Goal: Transaction & Acquisition: Subscribe to service/newsletter

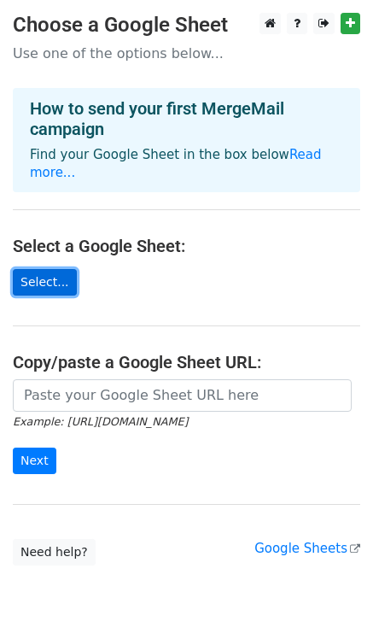
click at [53, 269] on link "Select..." at bounding box center [45, 282] width 64 height 26
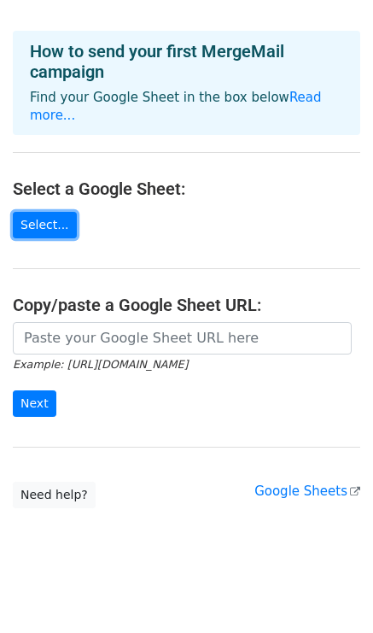
scroll to position [51, 0]
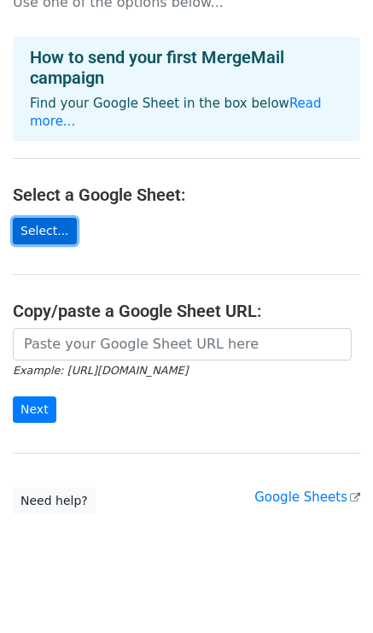
click at [53, 218] on link "Select..." at bounding box center [45, 231] width 64 height 26
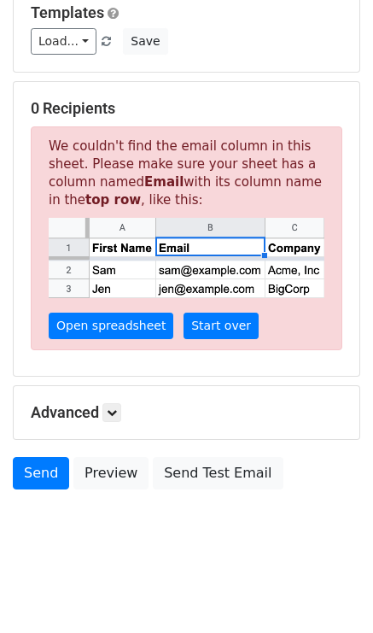
scroll to position [245, 0]
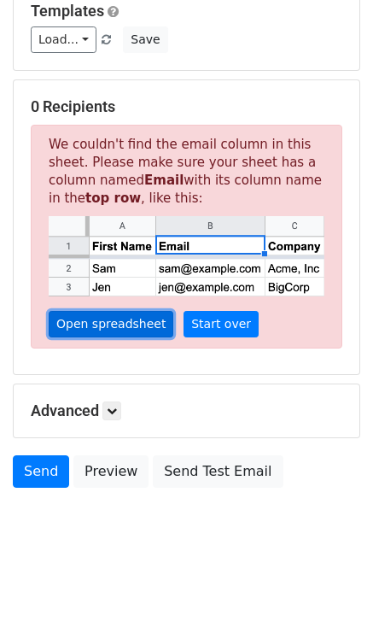
click at [128, 328] on link "Open spreadsheet" at bounding box center [111, 324] width 125 height 26
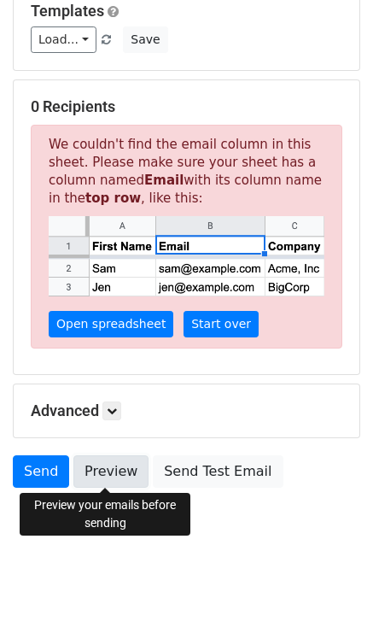
click at [101, 469] on link "Preview" at bounding box center [110, 471] width 75 height 32
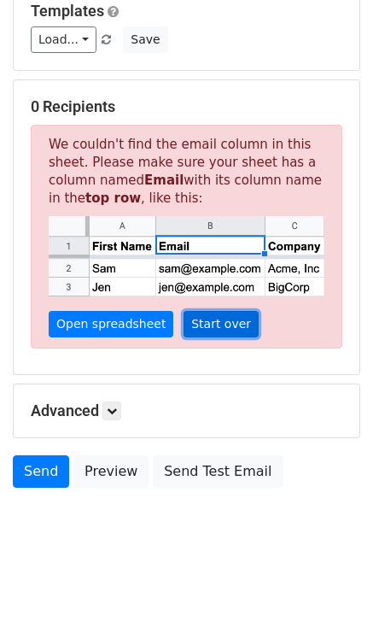
click at [210, 320] on link "Start over" at bounding box center [221, 324] width 75 height 26
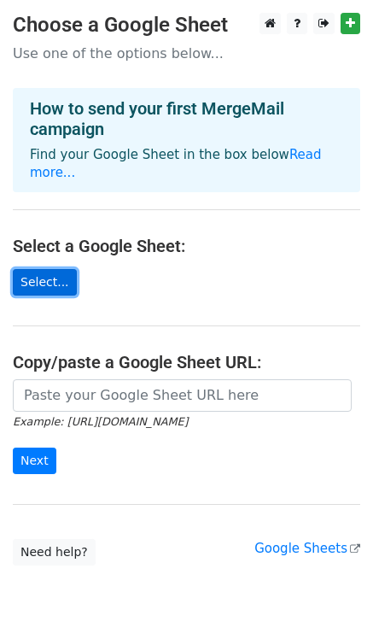
click at [59, 269] on link "Select..." at bounding box center [45, 282] width 64 height 26
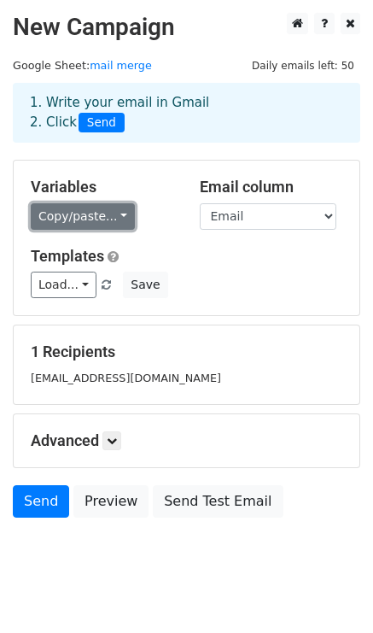
click at [119, 217] on link "Copy/paste..." at bounding box center [83, 216] width 104 height 26
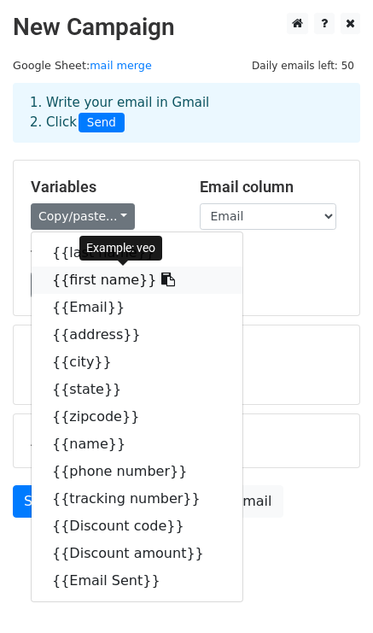
click at [117, 279] on link "{{first name}}" at bounding box center [137, 279] width 211 height 27
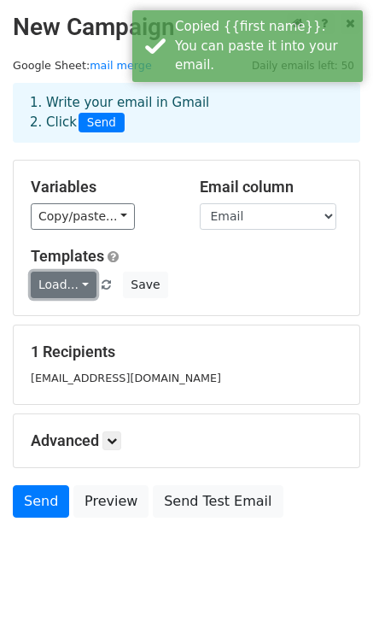
click at [79, 284] on link "Load..." at bounding box center [64, 284] width 66 height 26
click at [283, 271] on div "Templates Load... No templates saved Save" at bounding box center [186, 273] width 337 height 52
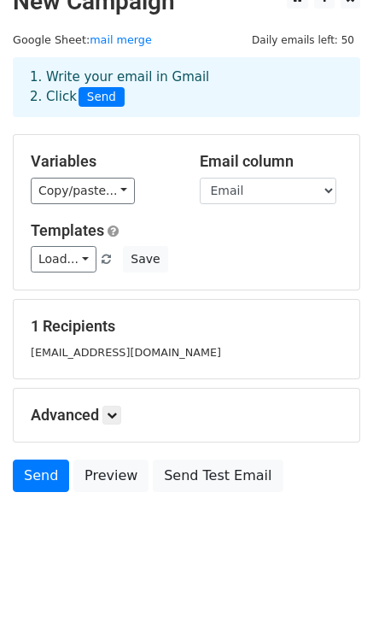
scroll to position [23, 0]
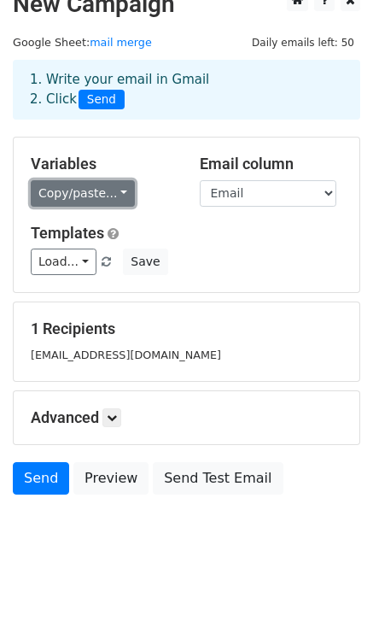
click at [118, 185] on link "Copy/paste..." at bounding box center [83, 193] width 104 height 26
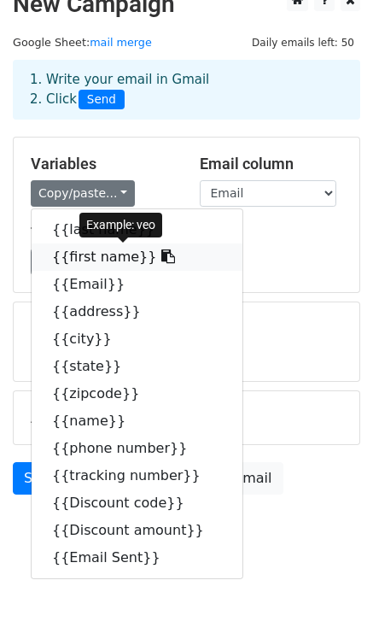
click at [102, 255] on link "{{first name}}" at bounding box center [137, 256] width 211 height 27
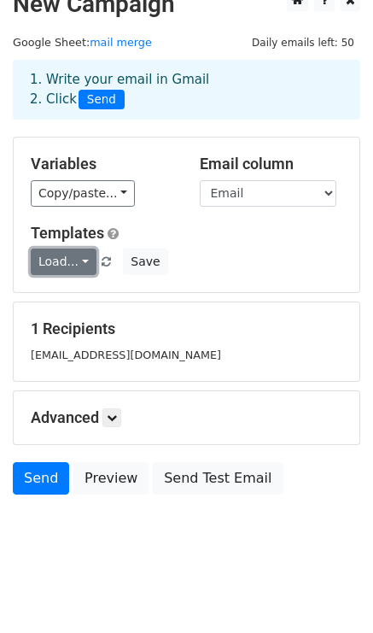
click at [74, 258] on link "Load..." at bounding box center [64, 261] width 66 height 26
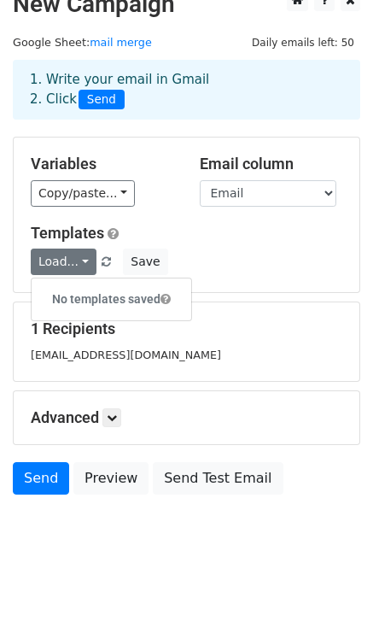
click at [318, 253] on div "Load... No templates saved Save" at bounding box center [186, 261] width 337 height 26
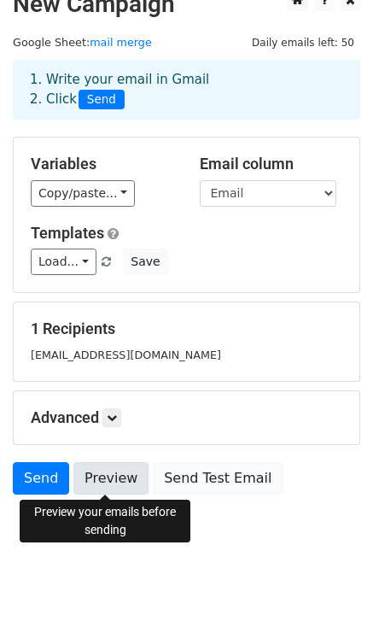
click at [79, 473] on link "Preview" at bounding box center [110, 478] width 75 height 32
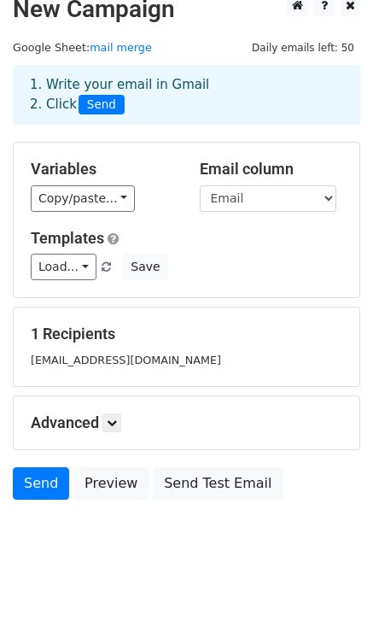
scroll to position [0, 0]
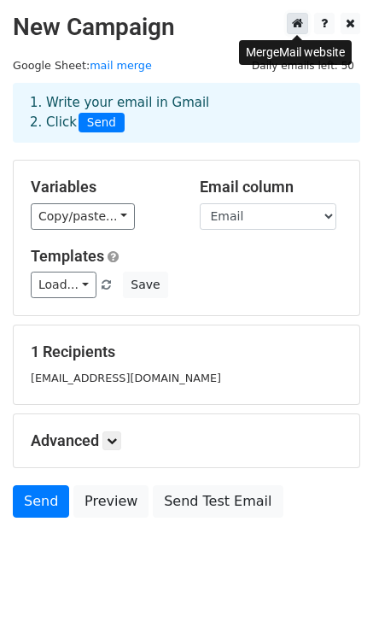
click at [294, 21] on icon at bounding box center [297, 23] width 11 height 12
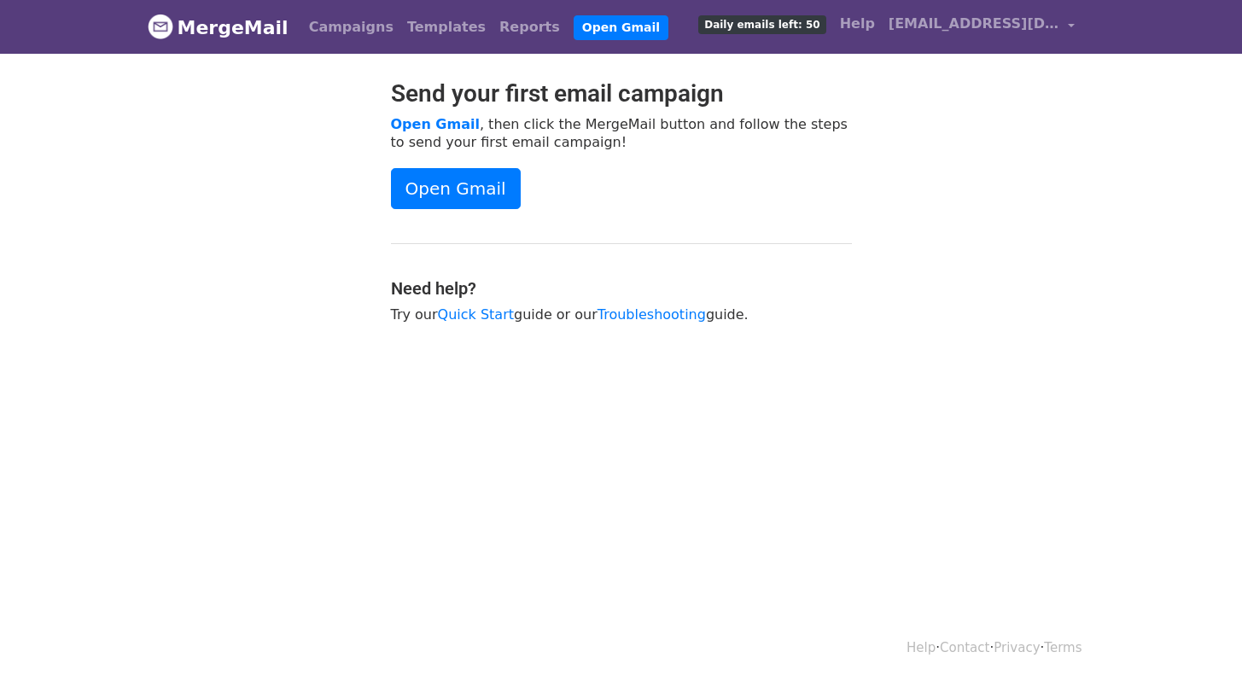
click at [779, 28] on span "Daily emails left: 50" at bounding box center [761, 24] width 127 height 19
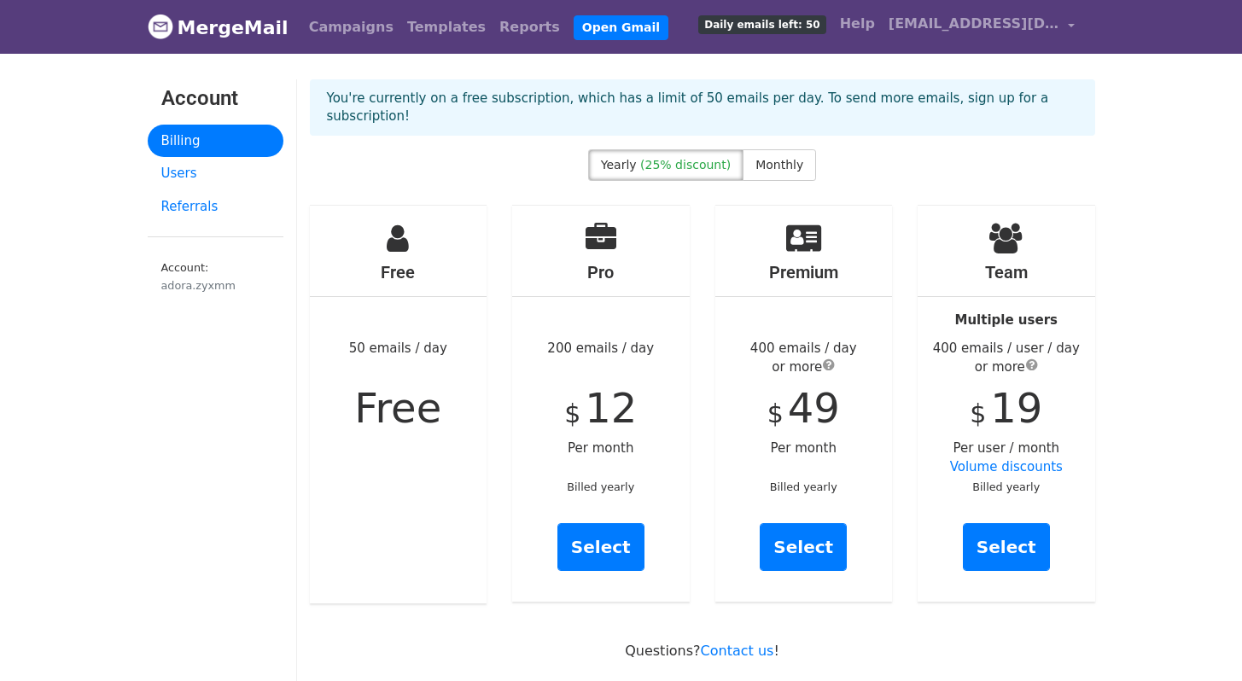
click at [1030, 358] on span "submit" at bounding box center [1032, 365] width 12 height 14
click at [1106, 279] on link "Delivery Integration" at bounding box center [1019, 287] width 191 height 32
click at [189, 174] on link "Users" at bounding box center [216, 173] width 136 height 33
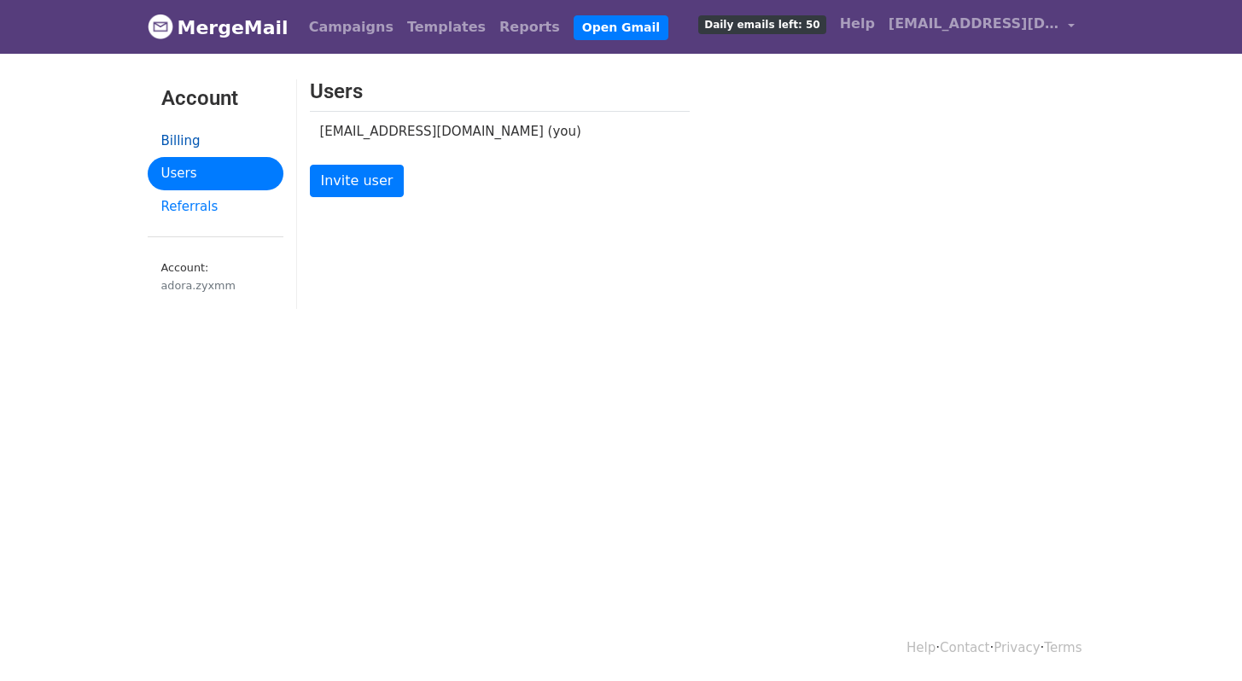
click at [196, 131] on link "Billing" at bounding box center [216, 141] width 136 height 33
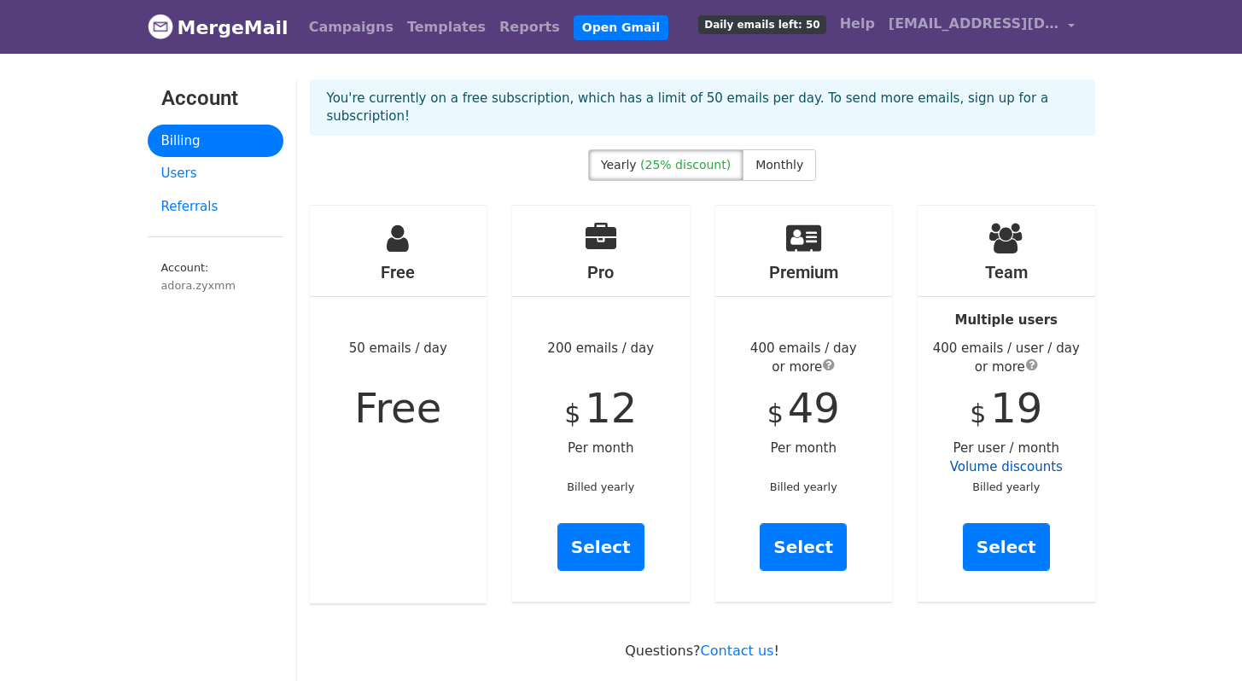
click at [1039, 459] on link "Volume discounts" at bounding box center [1006, 466] width 113 height 15
